Goal: Task Accomplishment & Management: Manage account settings

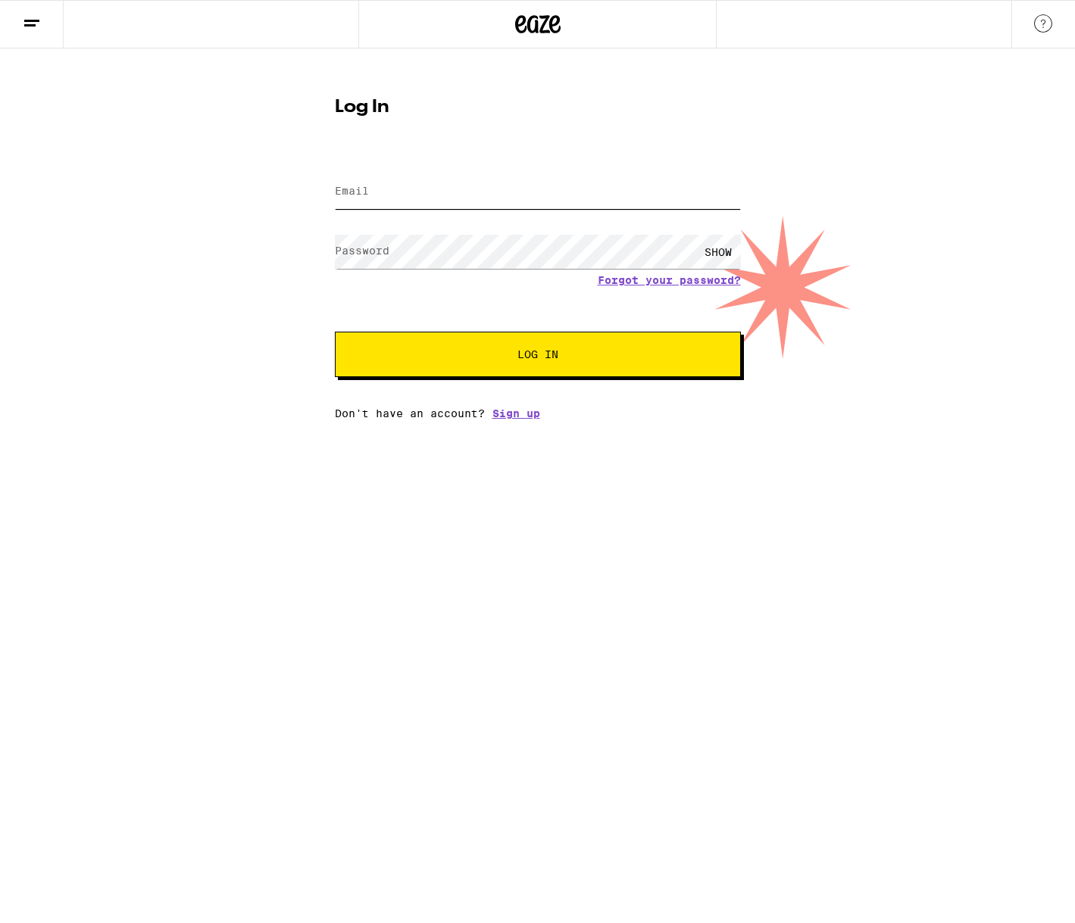
type input "[EMAIL_ADDRESS][DOMAIN_NAME]"
click at [645, 358] on span "Log In" at bounding box center [537, 354] width 283 height 11
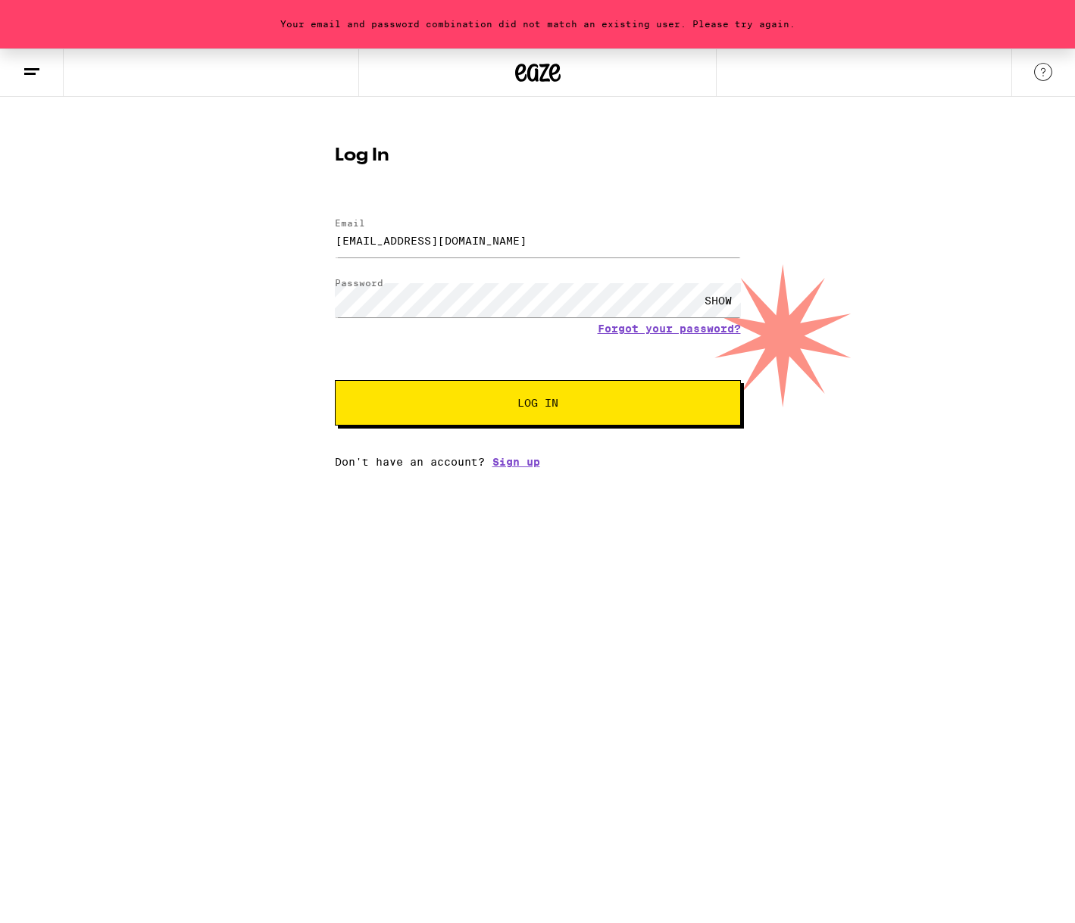
click at [513, 411] on button "Log In" at bounding box center [538, 402] width 406 height 45
click at [335, 380] on button "Log In" at bounding box center [538, 402] width 406 height 45
click at [655, 328] on link "Forgot your password?" at bounding box center [669, 329] width 143 height 12
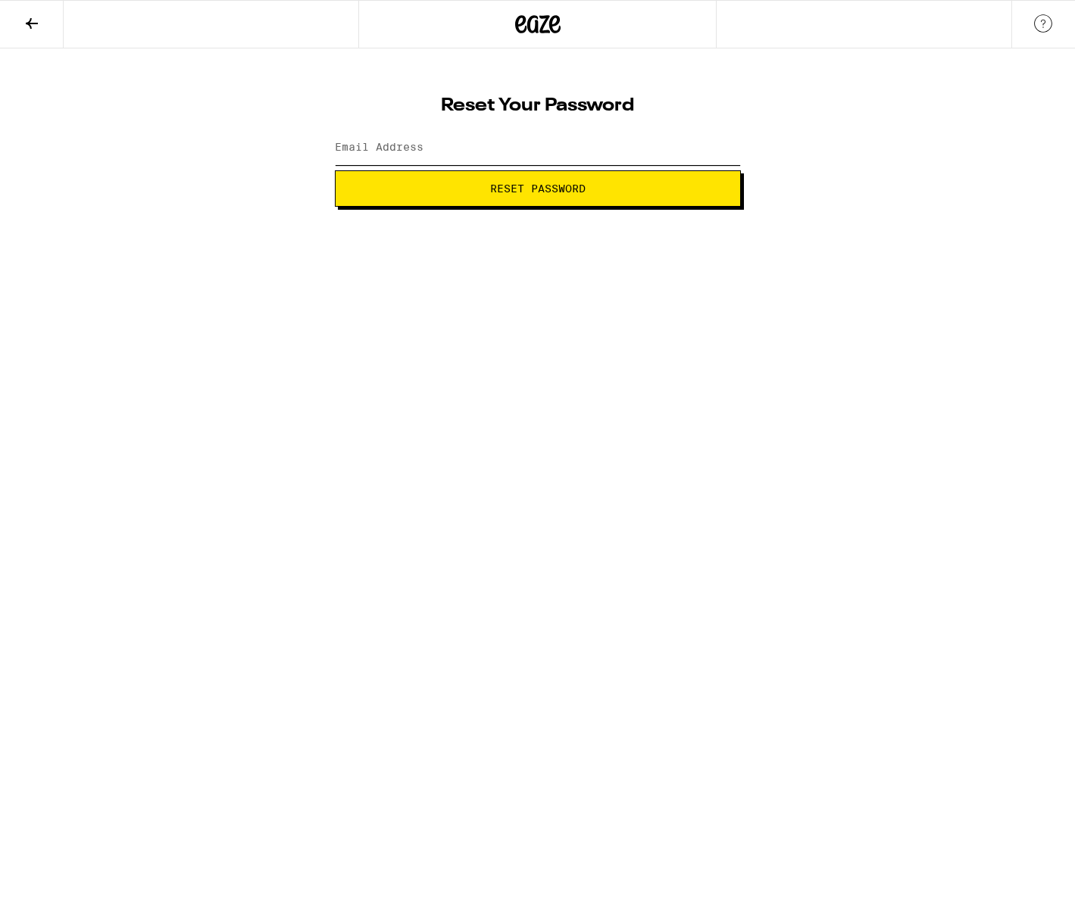
click at [540, 142] on input "Email Address" at bounding box center [538, 148] width 406 height 34
type input "[EMAIL_ADDRESS][DOMAIN_NAME]"
click at [518, 186] on span "Reset Password" at bounding box center [537, 188] width 95 height 11
click at [679, 198] on button "Submit" at bounding box center [538, 188] width 406 height 36
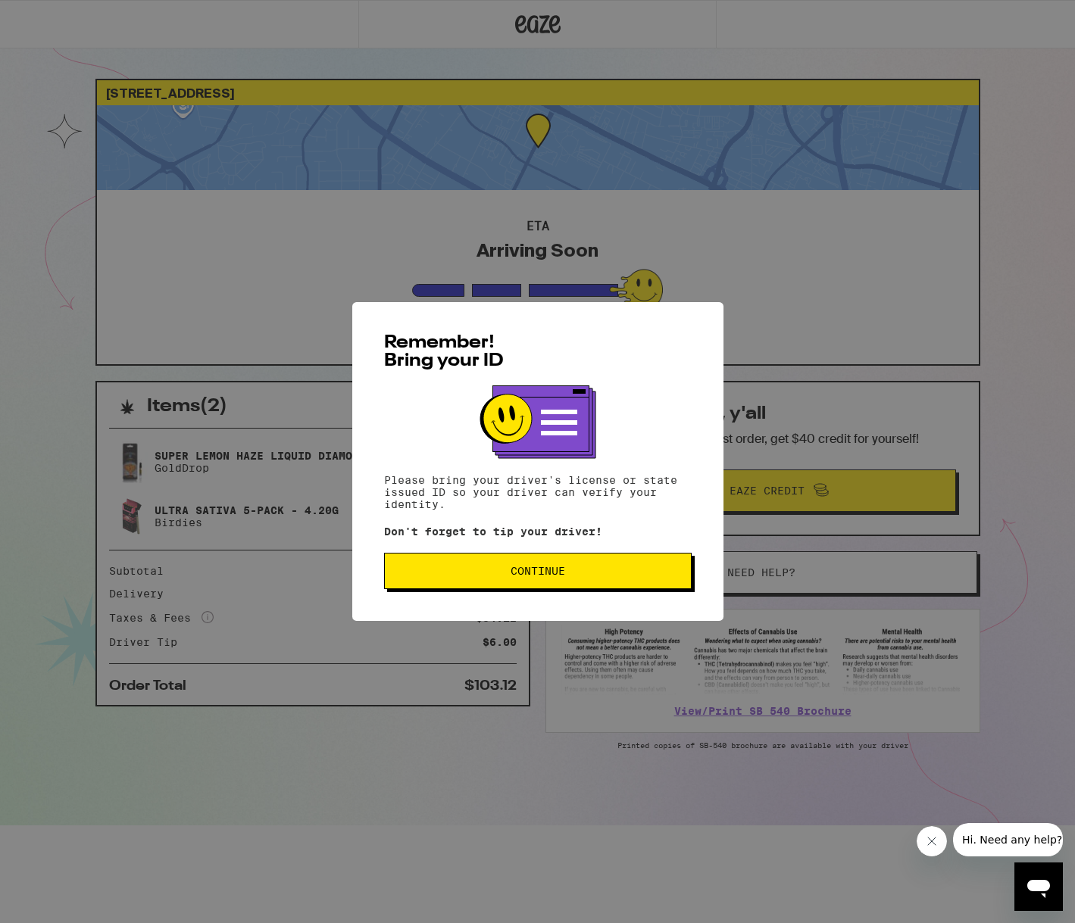
click at [461, 575] on span "Continue" at bounding box center [538, 571] width 282 height 11
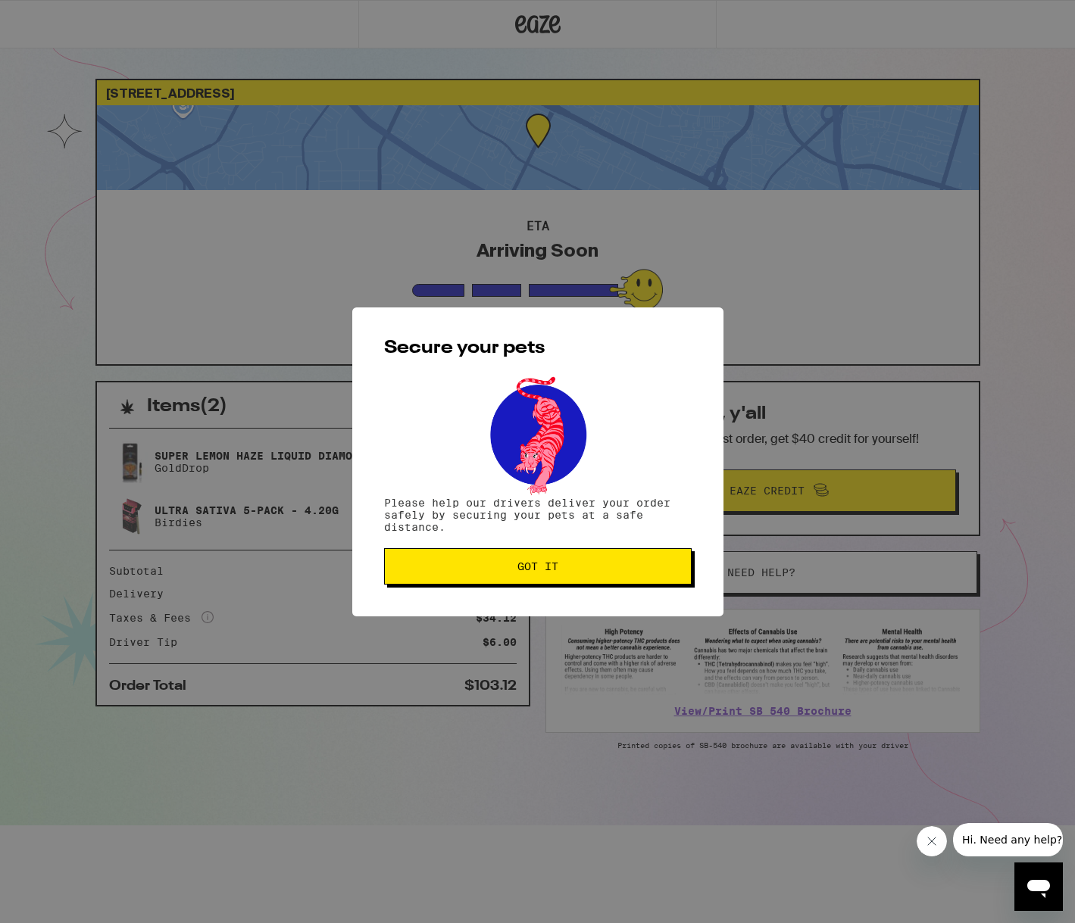
click at [467, 563] on span "Got it" at bounding box center [538, 566] width 282 height 11
